Goal: Transaction & Acquisition: Purchase product/service

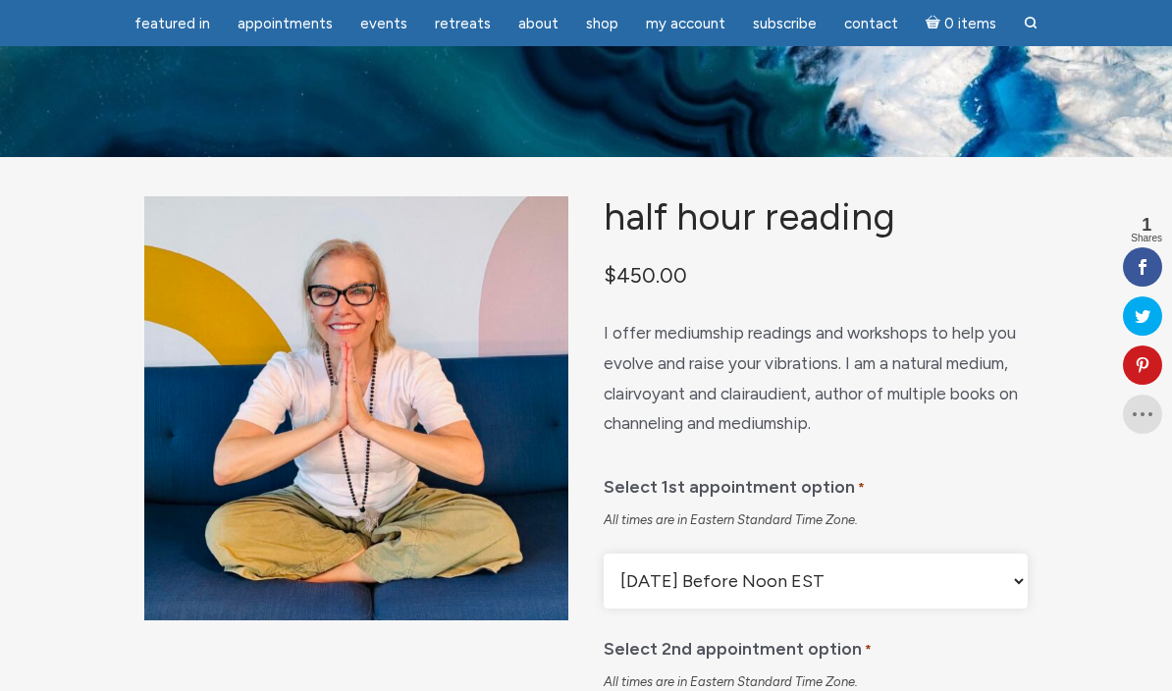
scroll to position [252, 0]
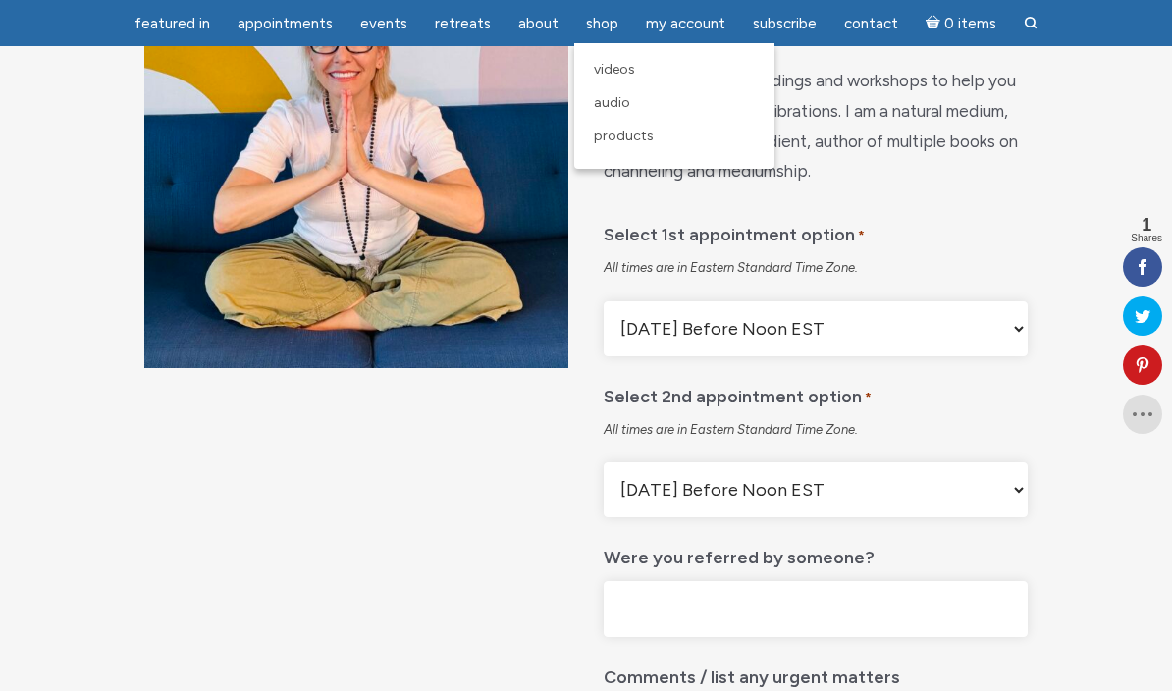
click at [637, 152] on link "Products" at bounding box center [674, 136] width 181 height 33
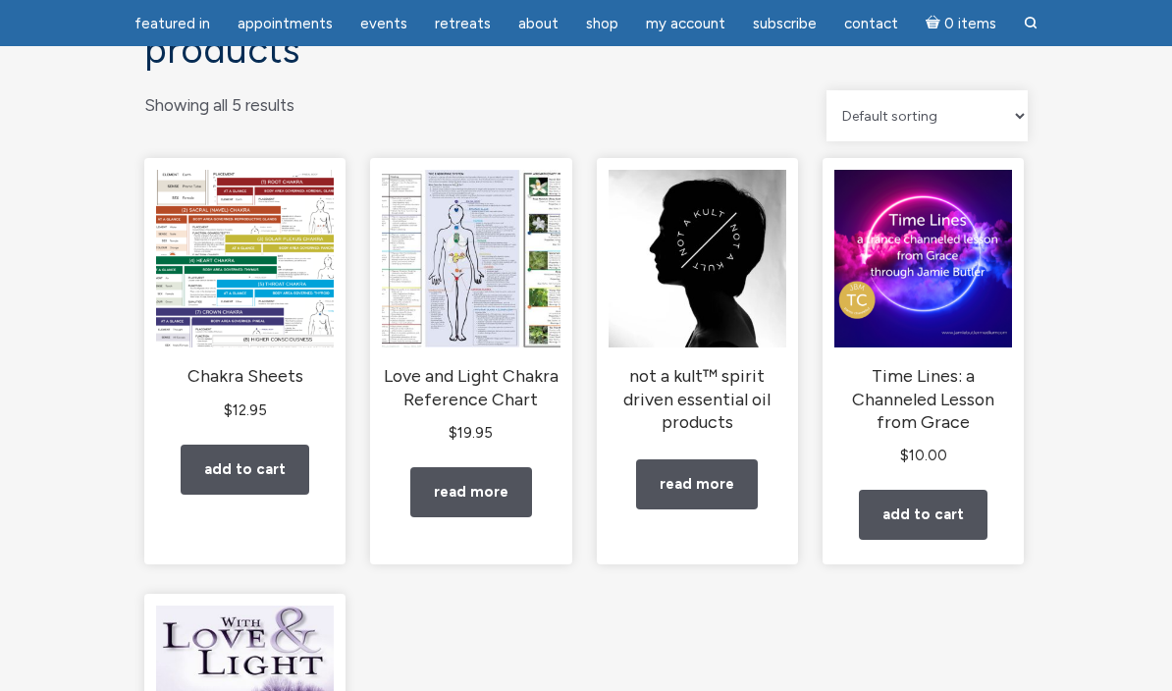
scroll to position [165, 0]
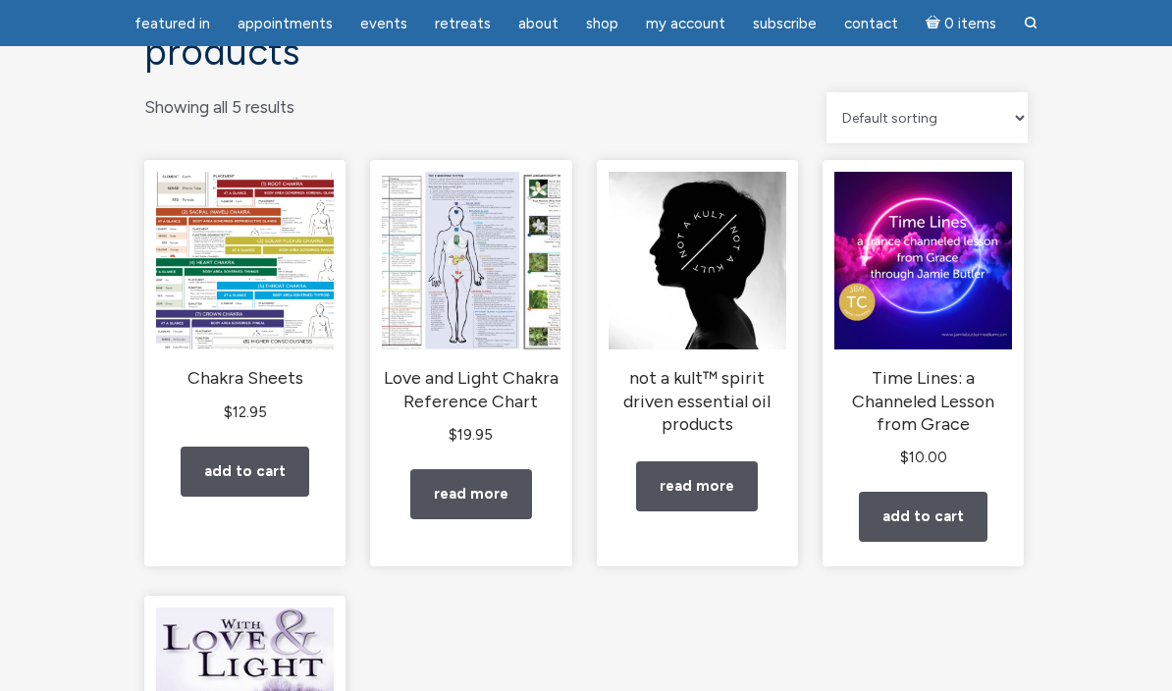
click at [495, 349] on img "main" at bounding box center [471, 261] width 178 height 178
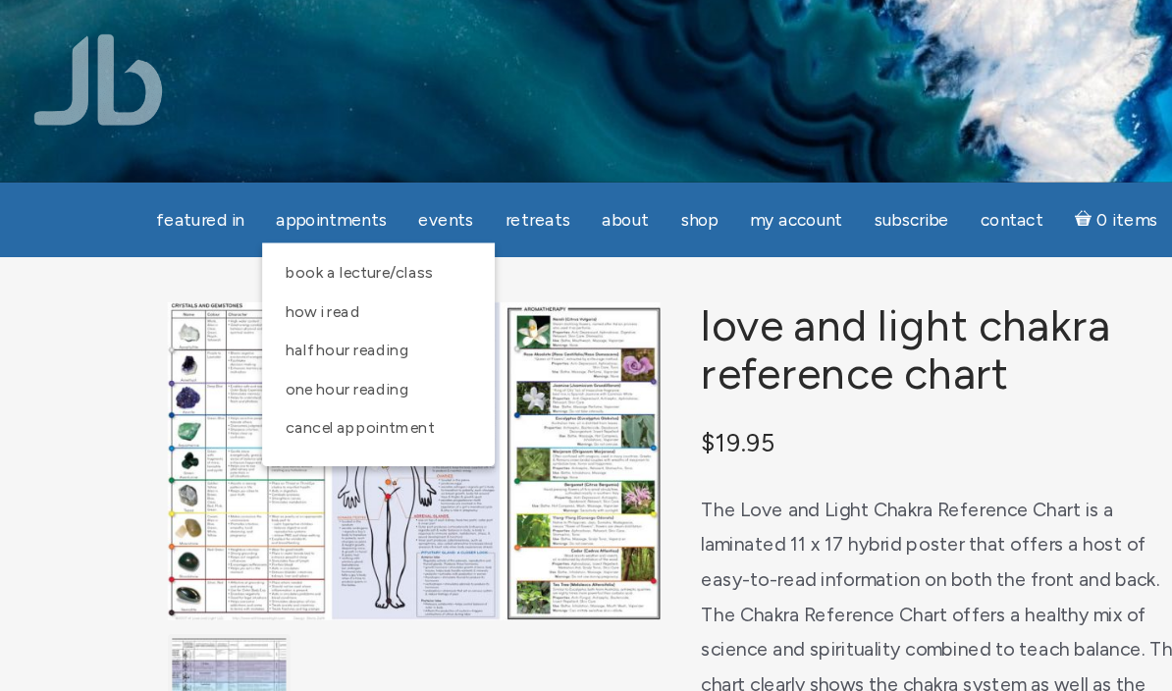
click at [343, 344] on span "One Hour Reading" at bounding box center [298, 335] width 107 height 17
